Goal: Navigation & Orientation: Find specific page/section

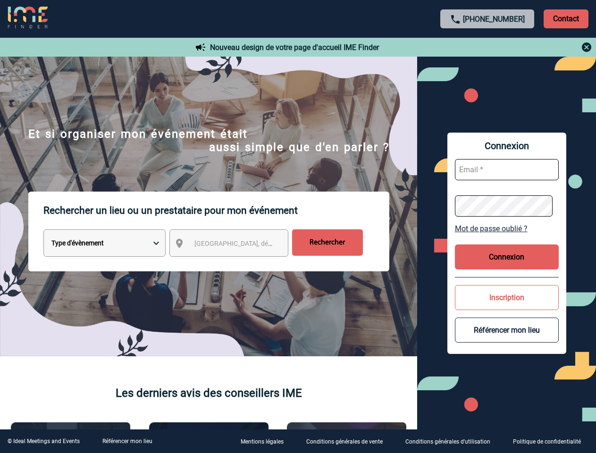
click at [298, 227] on p "Rechercher un lieu ou un prestataire pour mon événement" at bounding box center [216, 211] width 346 height 38
click at [566, 18] on p "Contact" at bounding box center [566, 18] width 45 height 19
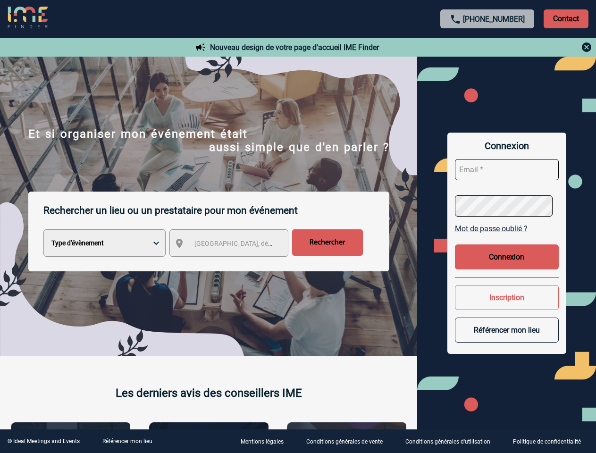
click at [488, 47] on div at bounding box center [298, 226] width 596 height 453
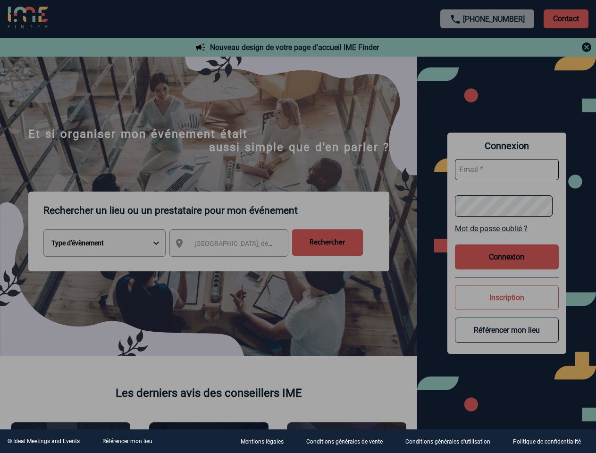
click at [237, 245] on div at bounding box center [298, 226] width 596 height 453
click at [507, 228] on div at bounding box center [298, 226] width 596 height 453
click at [507, 257] on div at bounding box center [298, 226] width 596 height 453
click at [507, 297] on div at bounding box center [298, 226] width 596 height 453
click at [507, 330] on div at bounding box center [298, 226] width 596 height 453
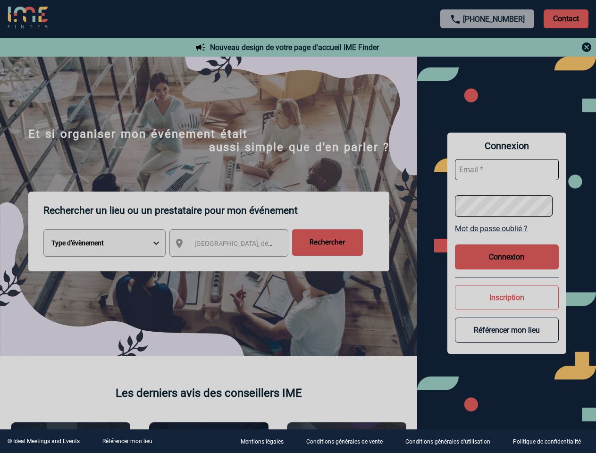
click at [127, 441] on link "Référencer mon lieu" at bounding box center [127, 441] width 50 height 7
